Goal: Task Accomplishment & Management: Complete application form

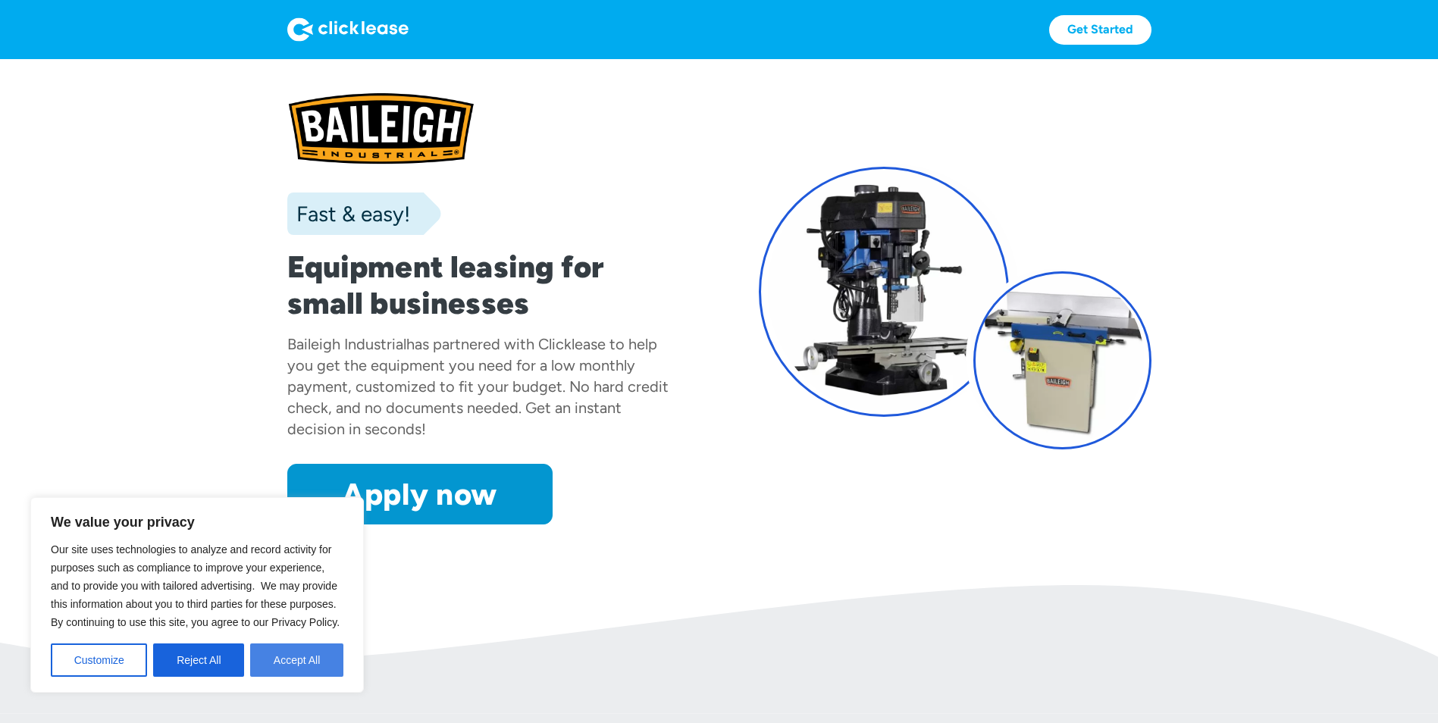
click at [309, 662] on button "Accept All" at bounding box center [296, 659] width 93 height 33
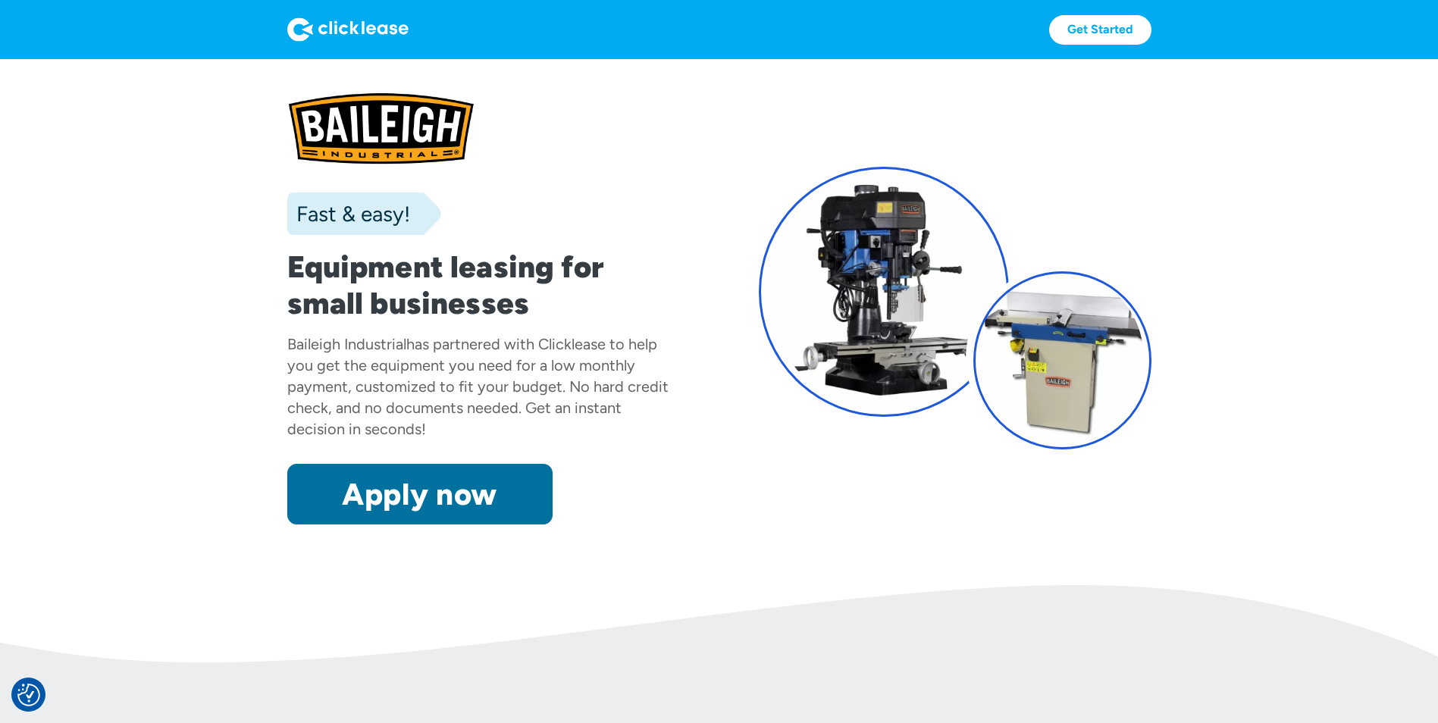
click at [431, 504] on link "Apply now" at bounding box center [419, 494] width 265 height 61
